Goal: Transaction & Acquisition: Purchase product/service

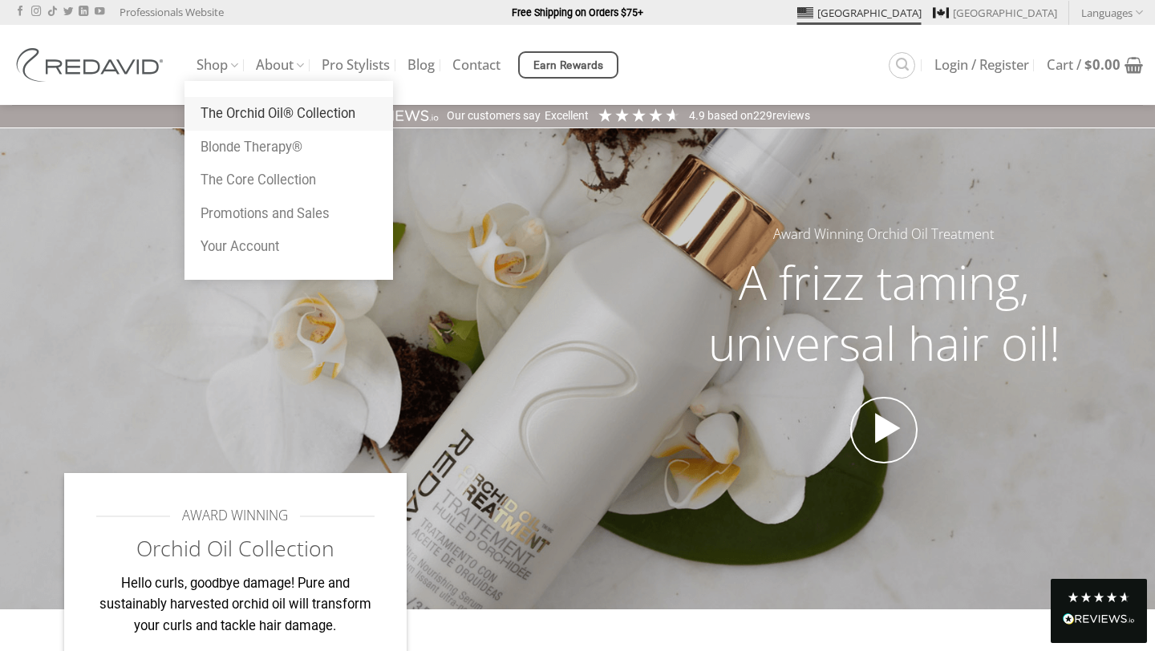
click at [248, 114] on link "The Orchid Oil® Collection" at bounding box center [289, 114] width 209 height 34
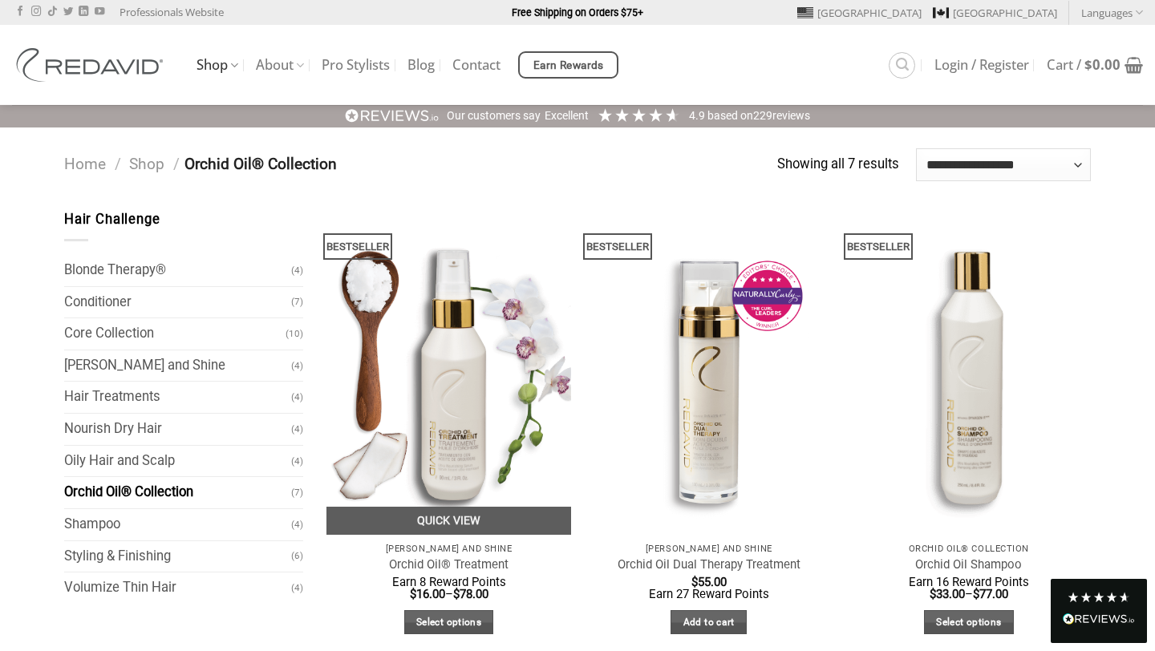
click at [463, 479] on img "Orchid Oil® Treatment" at bounding box center [449, 372] width 245 height 326
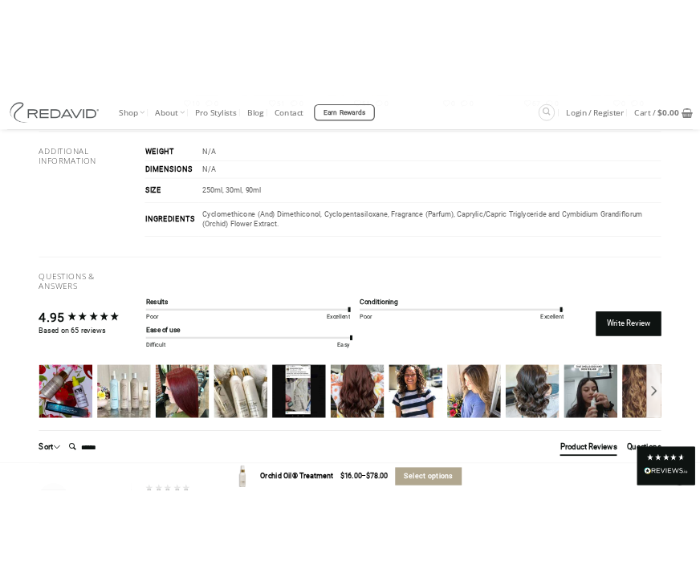
scroll to position [2509, 0]
